Goal: Complete application form

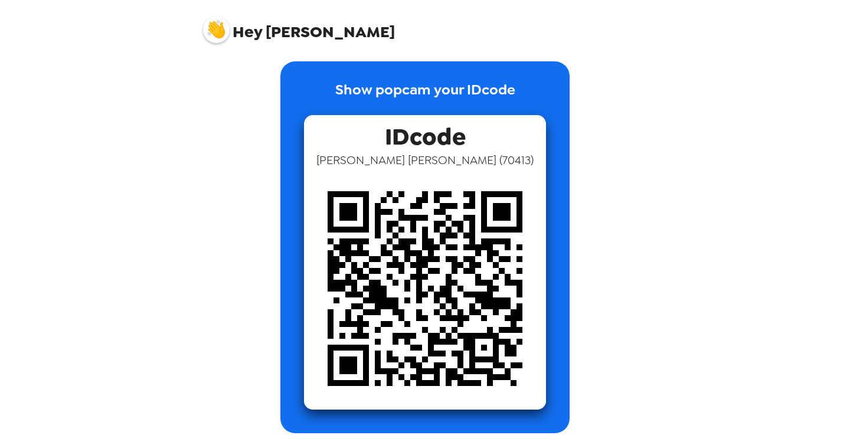
scroll to position [5, 0]
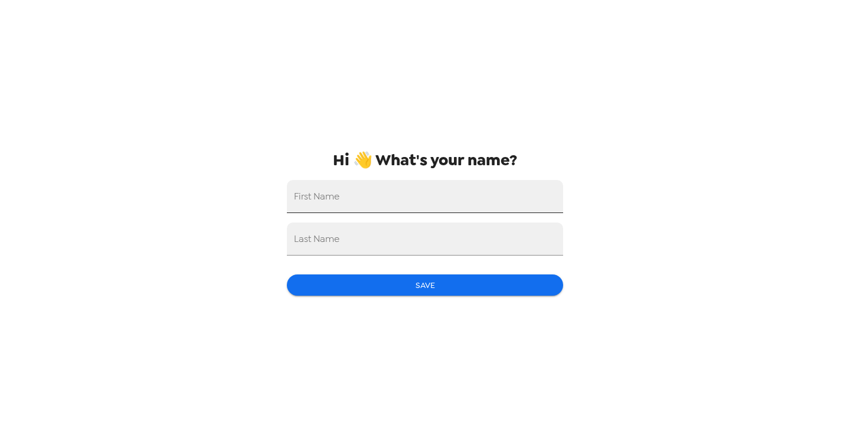
click at [367, 205] on input "First Name" at bounding box center [425, 196] width 276 height 33
click at [403, 204] on input "[PERSON_NAME]" at bounding box center [425, 196] width 276 height 33
type input "[PERSON_NAME]"
click at [373, 245] on input "Last Name" at bounding box center [425, 239] width 276 height 33
type input "[PERSON_NAME]"
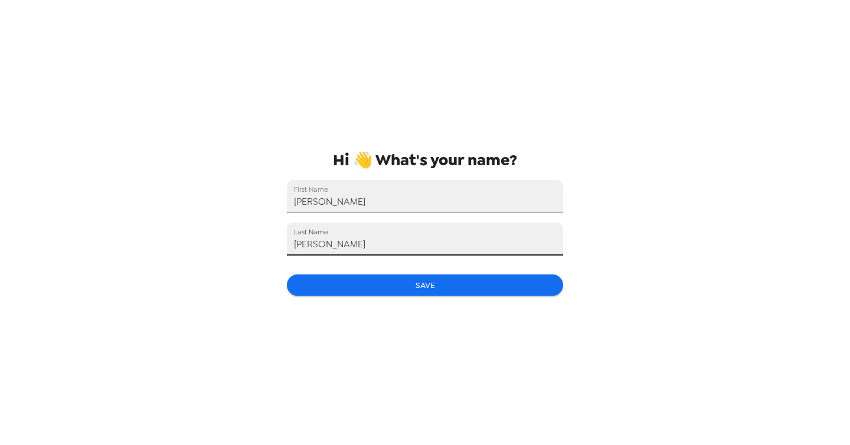
click at [397, 303] on div "Hi 👋 What's your name? First Name [PERSON_NAME] Last Name [PERSON_NAME] Save" at bounding box center [424, 222] width 295 height 445
click at [401, 290] on button "Save" at bounding box center [425, 285] width 276 height 22
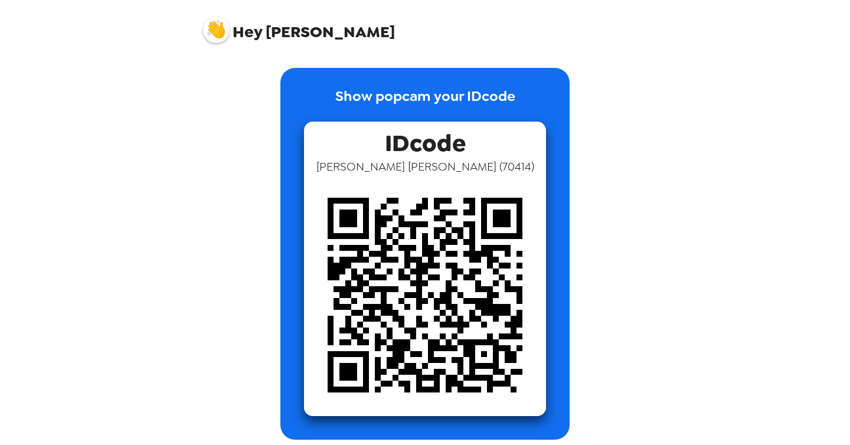
click at [401, 260] on img at bounding box center [425, 295] width 242 height 242
